Goal: Information Seeking & Learning: Understand process/instructions

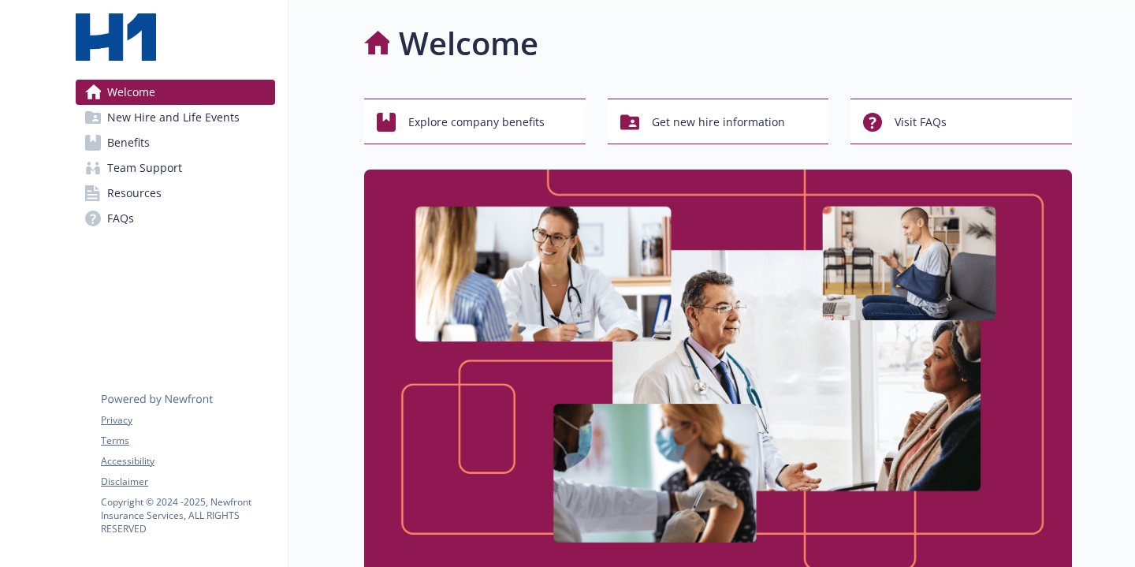
click at [158, 166] on span "Team Support" at bounding box center [144, 167] width 75 height 25
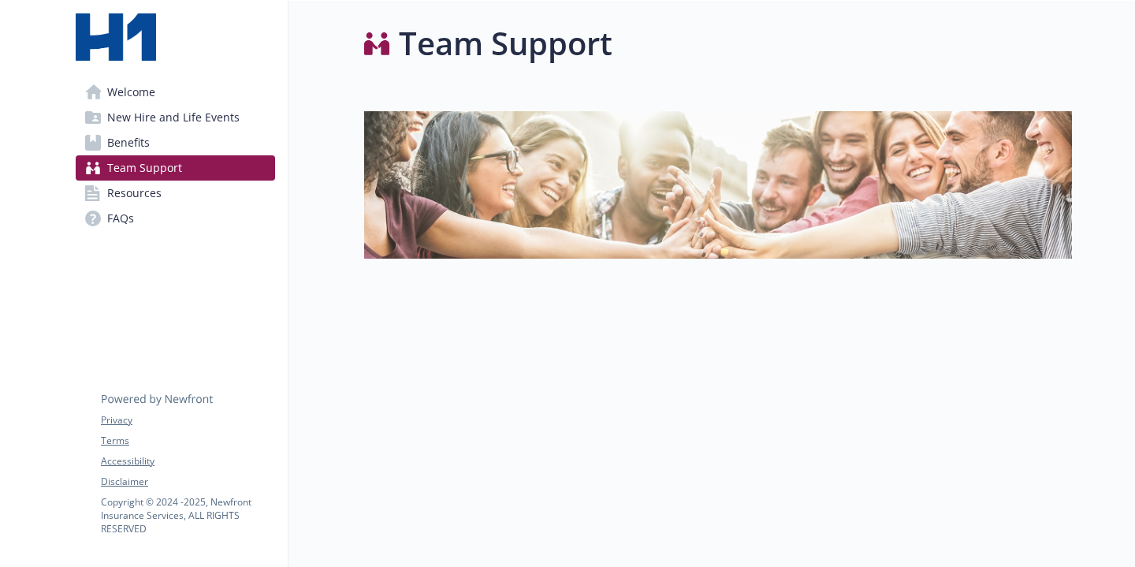
scroll to position [14, 0]
click at [154, 140] on link "Benefits" at bounding box center [175, 142] width 199 height 25
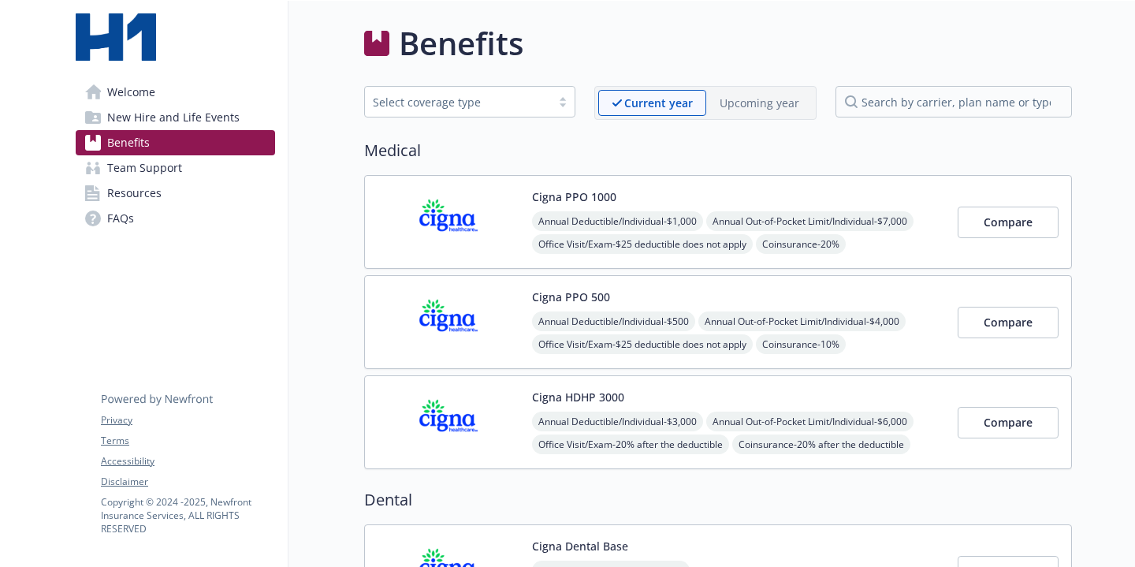
click at [215, 125] on span "New Hire and Life Events" at bounding box center [173, 117] width 132 height 25
